Goal: Information Seeking & Learning: Understand process/instructions

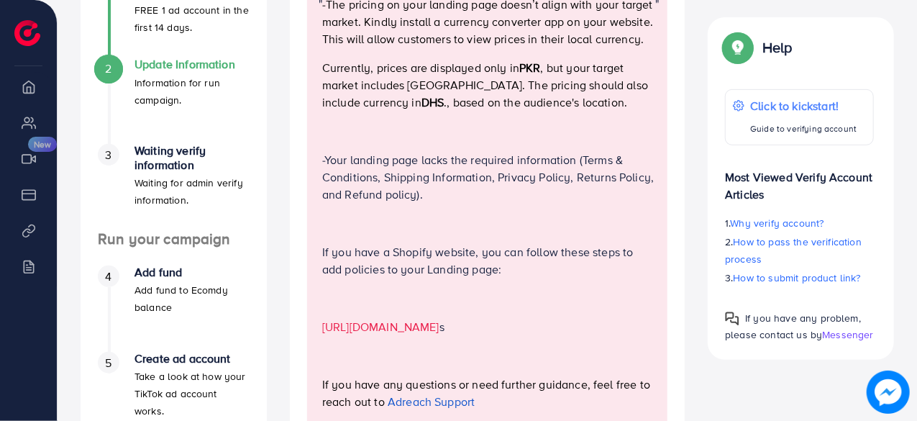
scroll to position [288, 0]
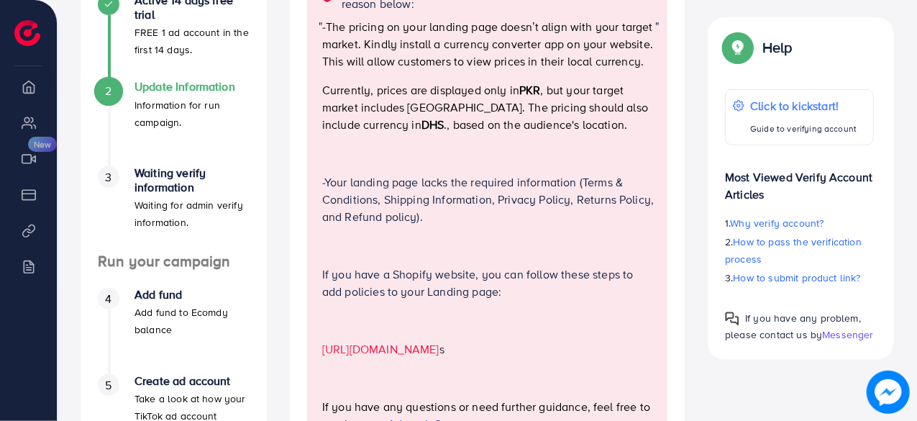
click at [595, 181] on p "-Your landing page lacks the required information (Terms & Conditions, Shipping…" at bounding box center [488, 199] width 333 height 52
drag, startPoint x: 347, startPoint y: 219, endPoint x: 421, endPoint y: 215, distance: 74.2
click at [421, 215] on p "-Your landing page lacks the required information (Terms & Conditions, Shipping…" at bounding box center [488, 199] width 333 height 52
copy p "Refund policy)."
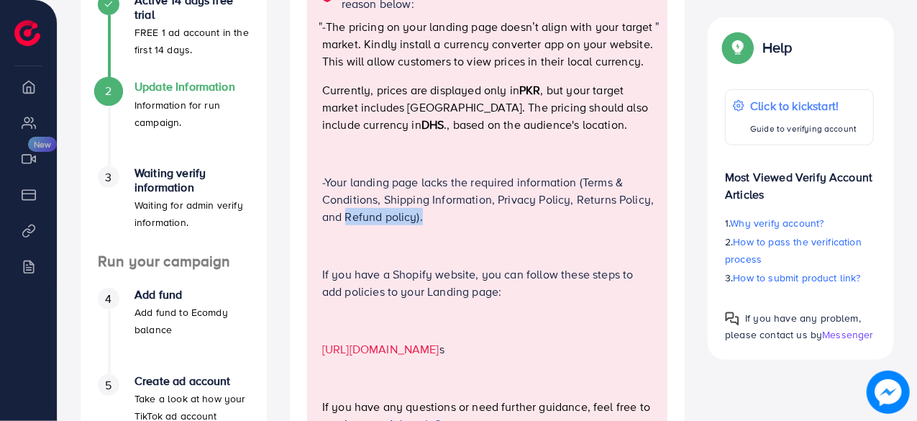
click at [473, 231] on div "-The pricing on your landing page doesn’t align with your target market. Kindly…" at bounding box center [488, 231] width 333 height 426
drag, startPoint x: 575, startPoint y: 202, endPoint x: 647, endPoint y: 199, distance: 72.0
click at [647, 199] on p "-Your landing page lacks the required information (Terms & Conditions, Shipping…" at bounding box center [488, 199] width 333 height 52
copy p "Returns Policy"
drag, startPoint x: 496, startPoint y: 201, endPoint x: 570, endPoint y: 198, distance: 73.4
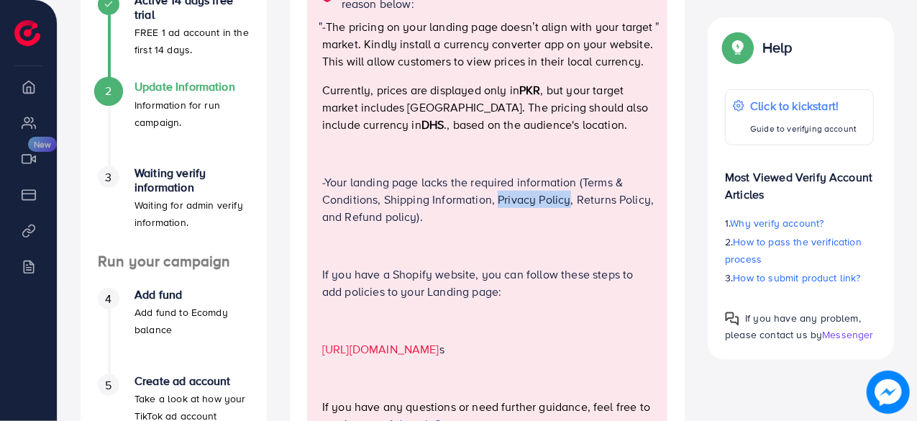
click at [570, 198] on p "-Your landing page lacks the required information (Terms & Conditions, Shipping…" at bounding box center [488, 199] width 333 height 52
copy p "Privacy Policy"
click at [378, 200] on p "-Your landing page lacks the required information (Terms & Conditions, Shipping…" at bounding box center [488, 199] width 333 height 52
drag, startPoint x: 383, startPoint y: 198, endPoint x: 490, endPoint y: 196, distance: 107.9
click at [490, 196] on p "-Your landing page lacks the required information (Terms & Conditions, Shipping…" at bounding box center [488, 199] width 333 height 52
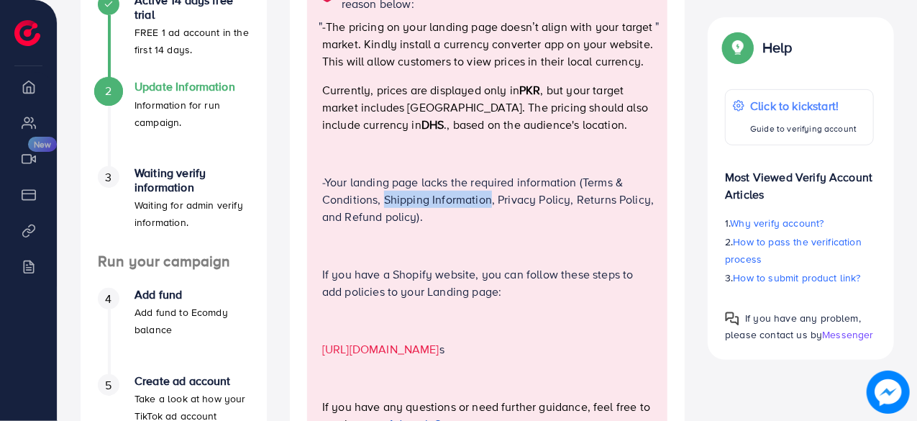
copy p "Shipping Information"
drag, startPoint x: 587, startPoint y: 183, endPoint x: 378, endPoint y: 201, distance: 210.1
click at [378, 201] on p "-Your landing page lacks the required information (Terms & Conditions, Shipping…" at bounding box center [488, 199] width 333 height 52
copy p "erms & Conditions"
